Goal: Task Accomplishment & Management: Manage account settings

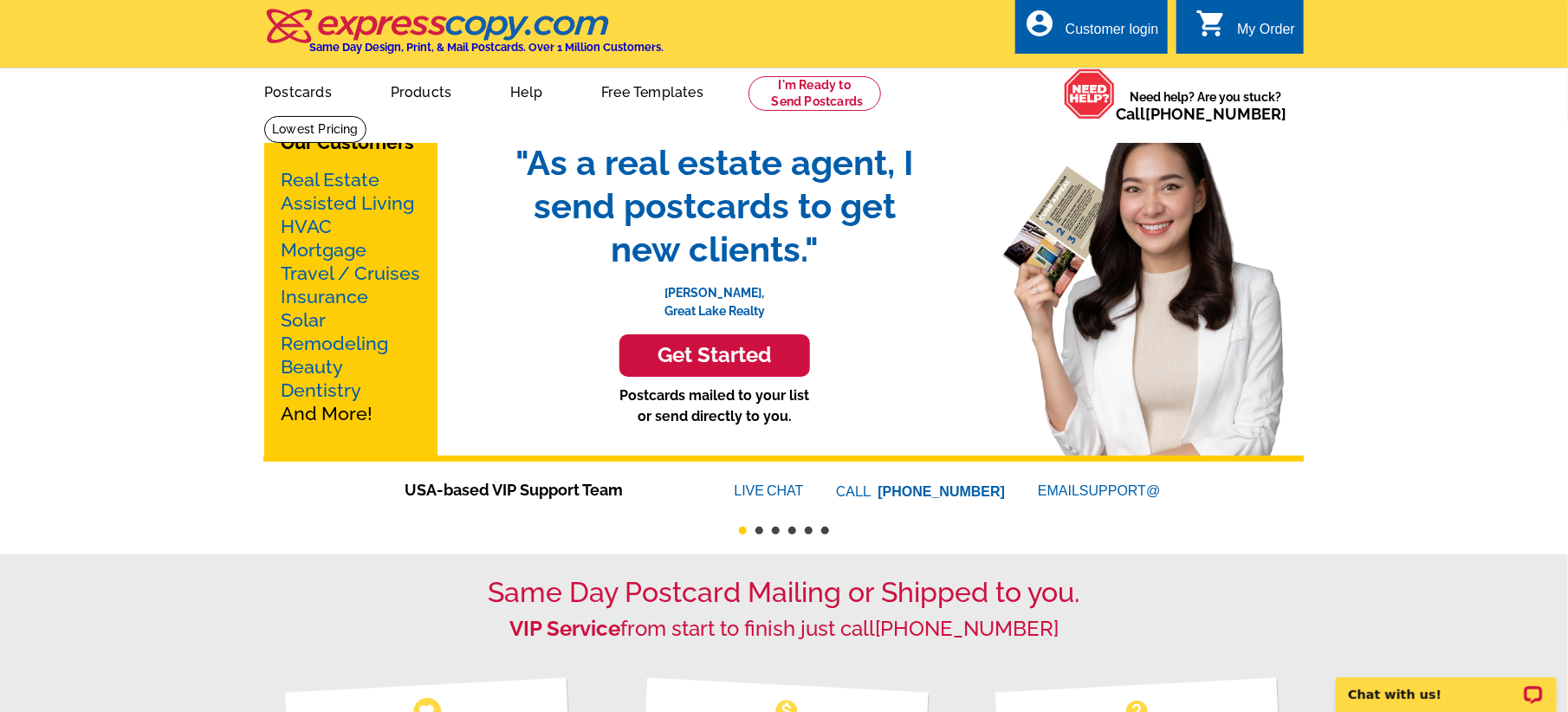
click at [1082, 37] on div "Customer login" at bounding box center [1112, 34] width 94 height 24
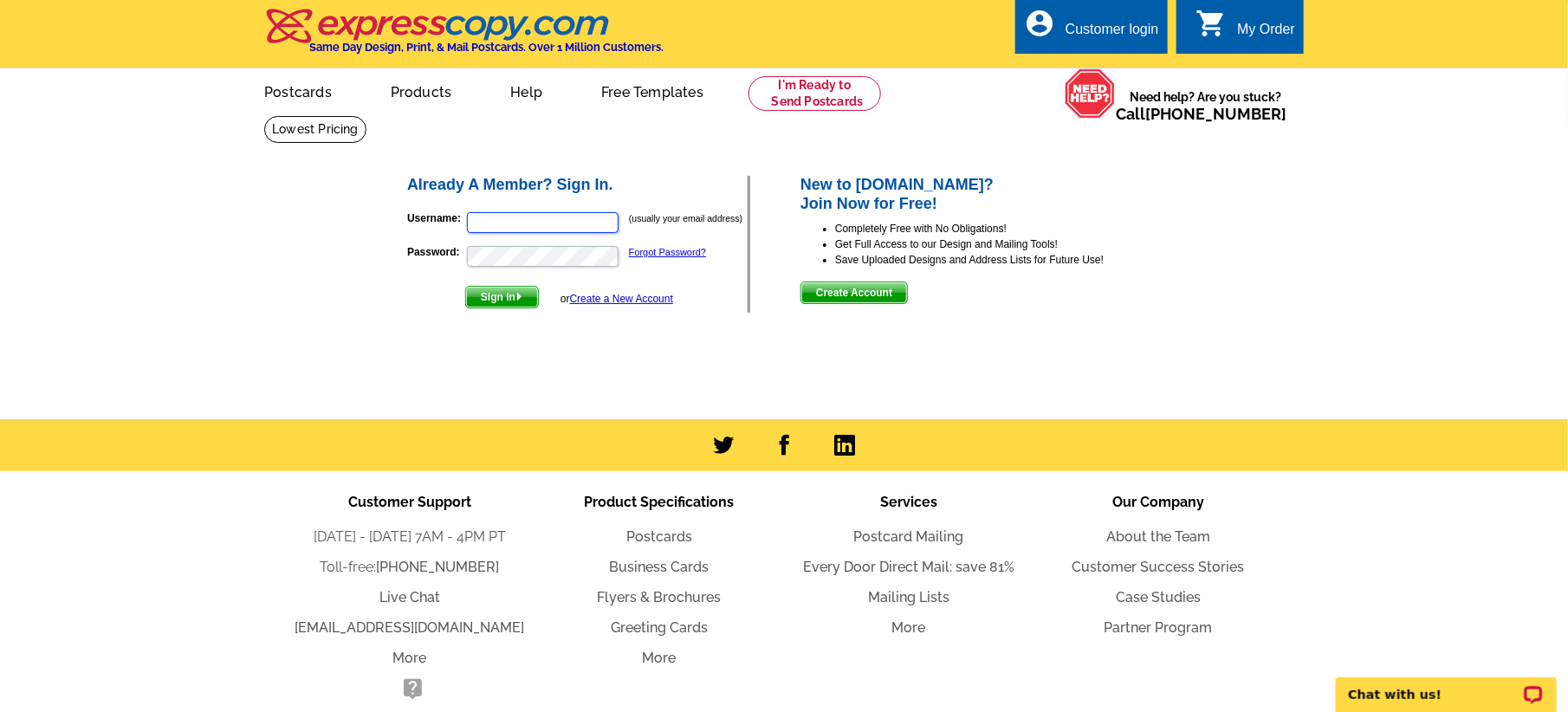
type input "[PERSON_NAME][EMAIL_ADDRESS][DOMAIN_NAME]"
click at [507, 296] on span "Sign In" at bounding box center [502, 297] width 72 height 21
